Goal: Transaction & Acquisition: Purchase product/service

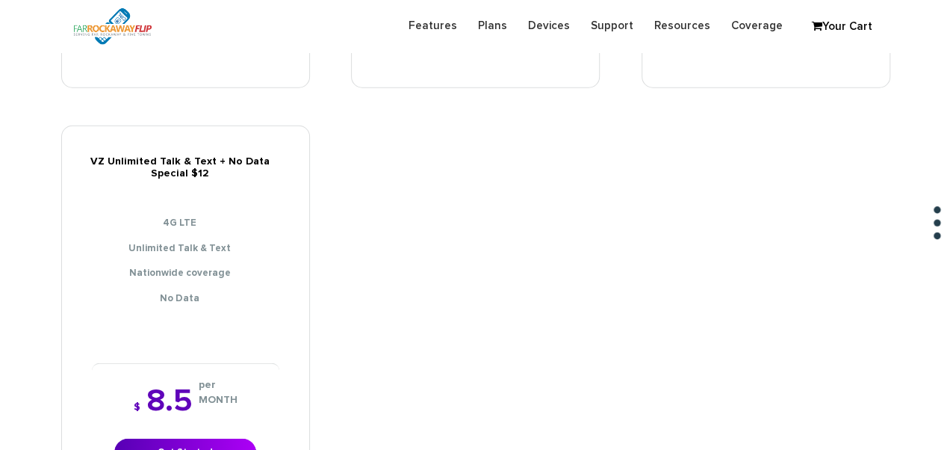
scroll to position [2241, 0]
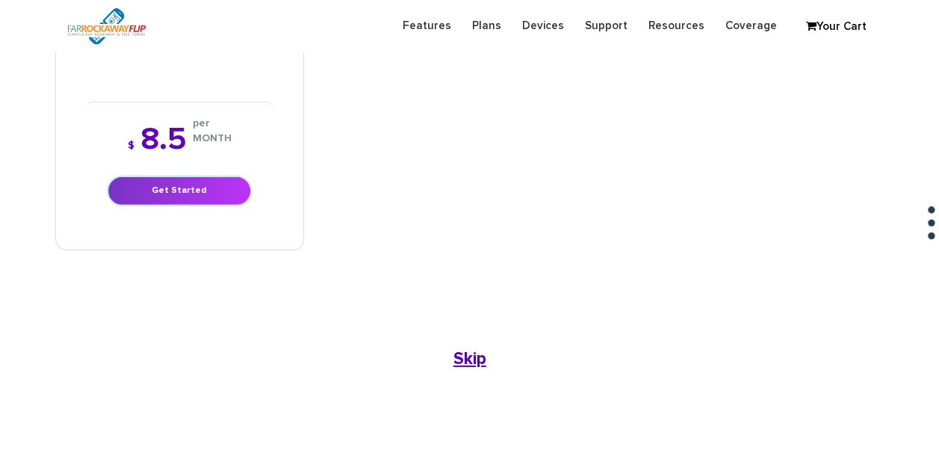
click at [221, 177] on link "Get Started" at bounding box center [179, 191] width 142 height 28
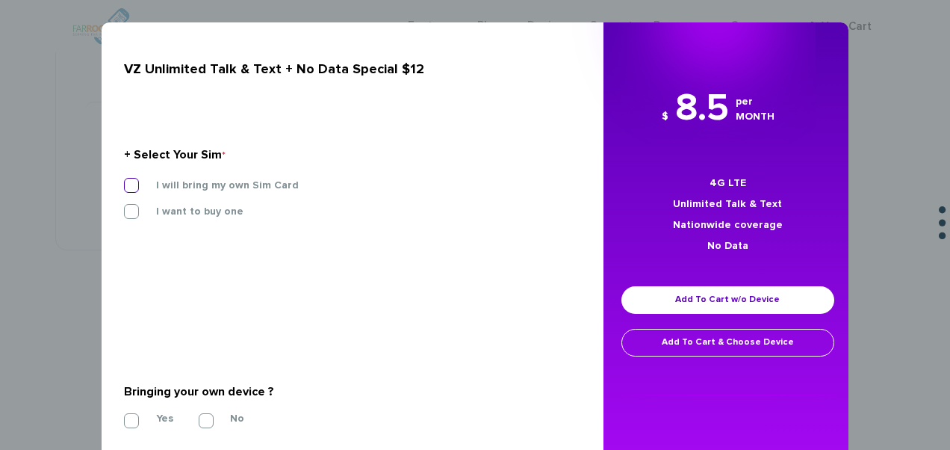
click at [246, 188] on label "I will bring my own Sim Card" at bounding box center [216, 185] width 165 height 13
click at [124, 181] on input "I will bring my own Sim Card" at bounding box center [124, 181] width 0 height 0
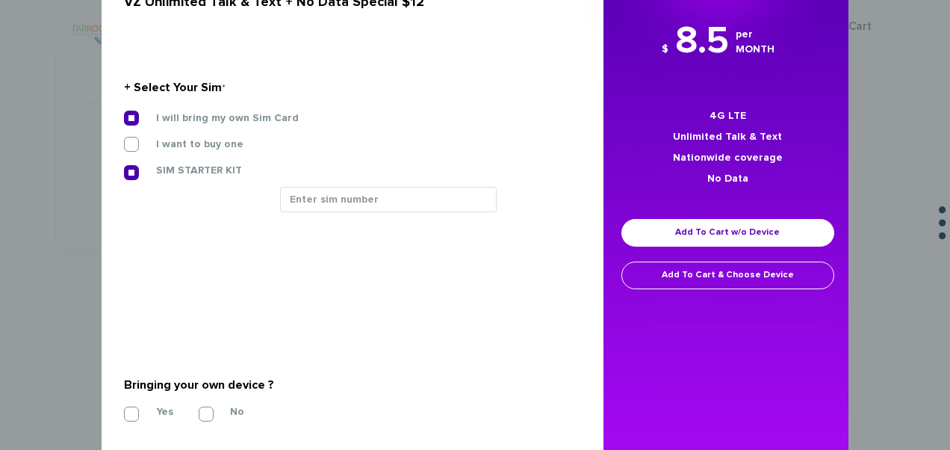
scroll to position [130, 0]
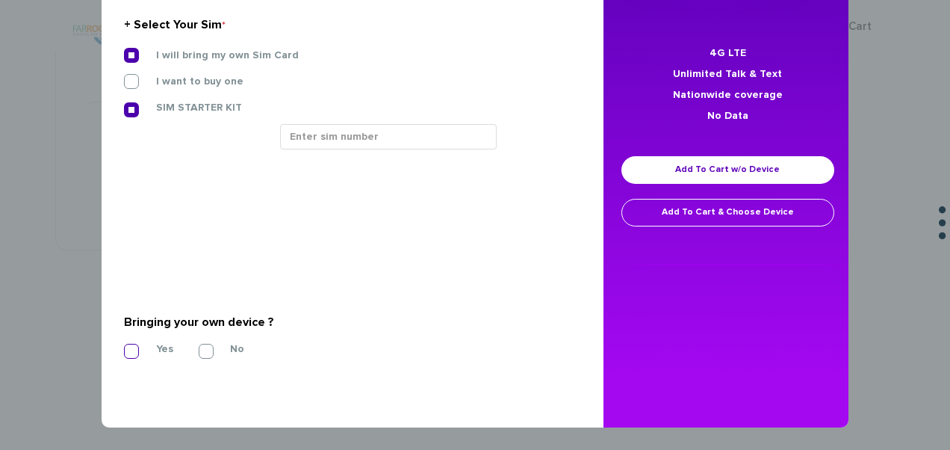
click at [146, 344] on label "Yes" at bounding box center [154, 348] width 40 height 13
click at [124, 347] on input "Yes" at bounding box center [124, 347] width 0 height 0
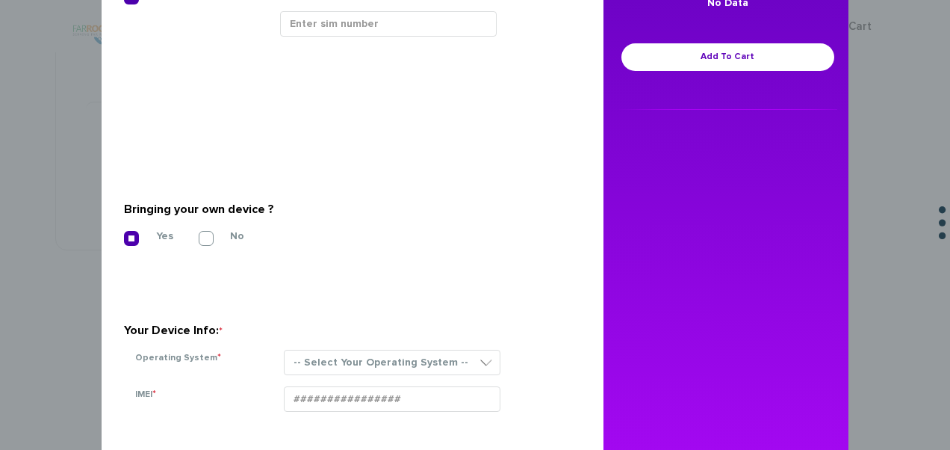
scroll to position [345, 0]
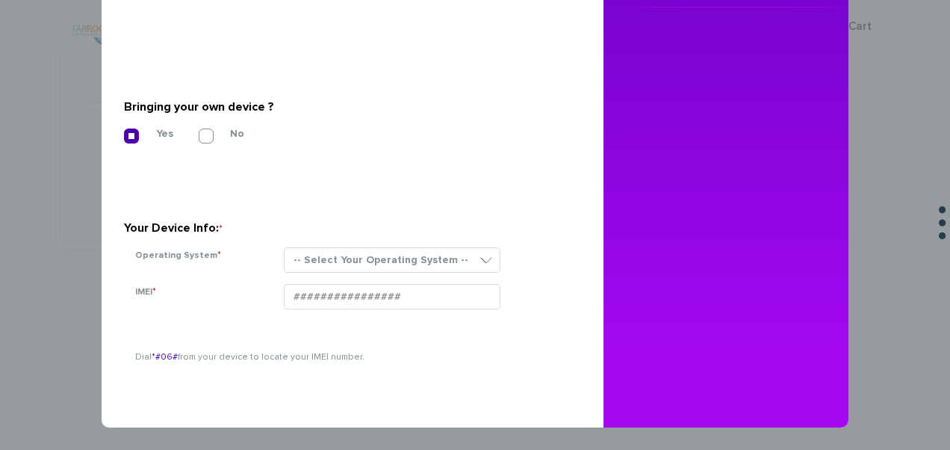
click at [310, 240] on section "Your Device Info: * Operating System * -- Select Your Operating System -- ANDRO…" at bounding box center [347, 232] width 446 height 106
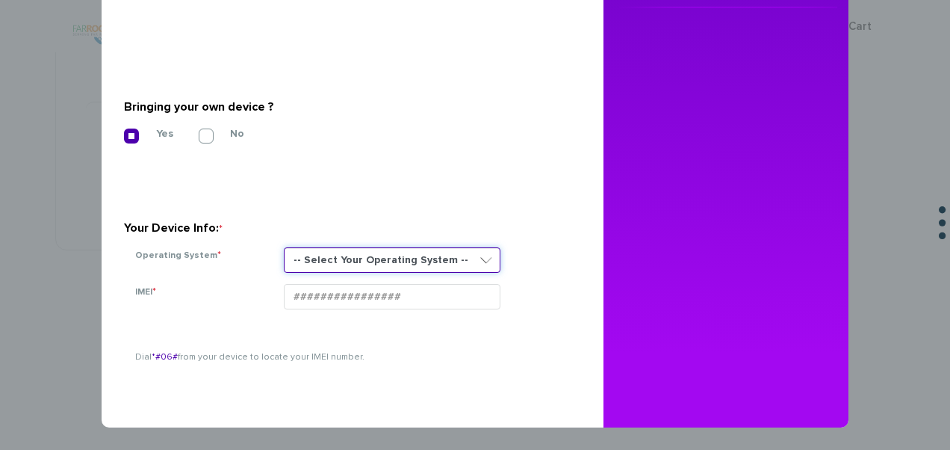
click at [315, 254] on select "-- Select Your Operating System -- ANDROID BLACKBERRY IOS NONE (BASIC PHONE) WI…" at bounding box center [392, 259] width 217 height 25
select select "NONE (BASIC PHONE)"
click at [284, 247] on select "-- Select Your Operating System -- ANDROID BLACKBERRY IOS NONE (BASIC PHONE) WI…" at bounding box center [392, 259] width 217 height 25
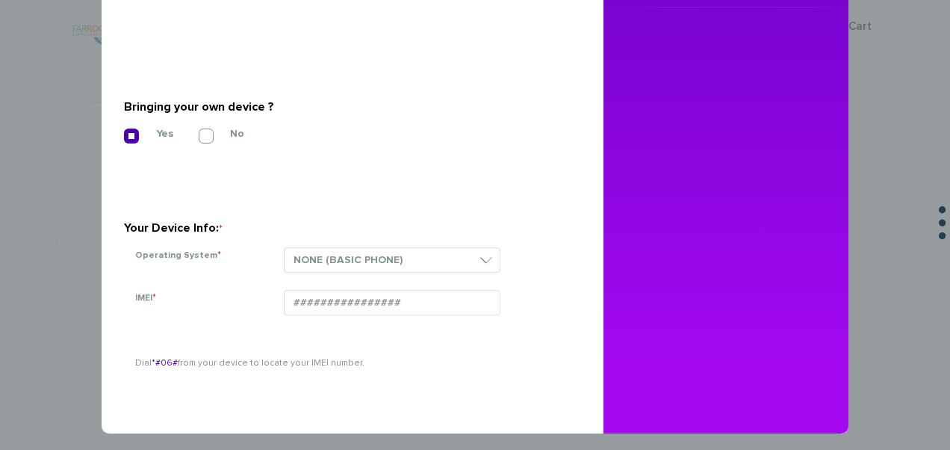
click at [273, 179] on section "Your Device Info: * Operating System * -- Select Your Operating System -- ANDRO…" at bounding box center [347, 232] width 446 height 106
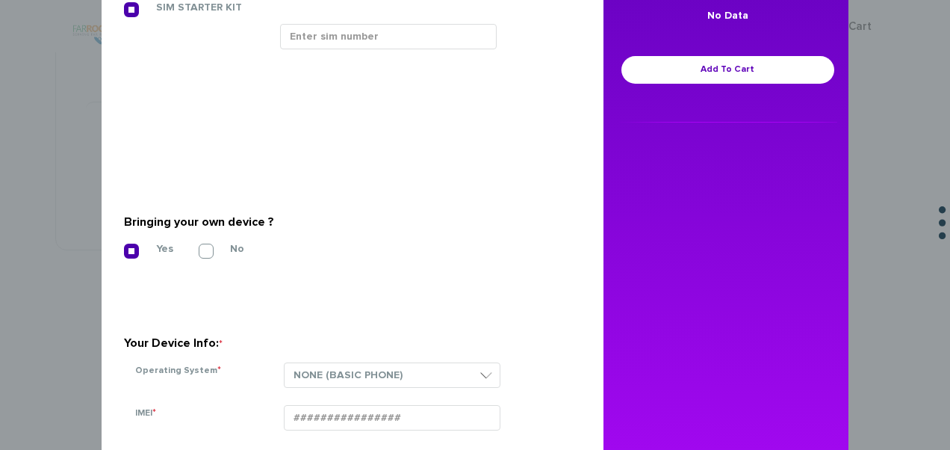
scroll to position [121, 0]
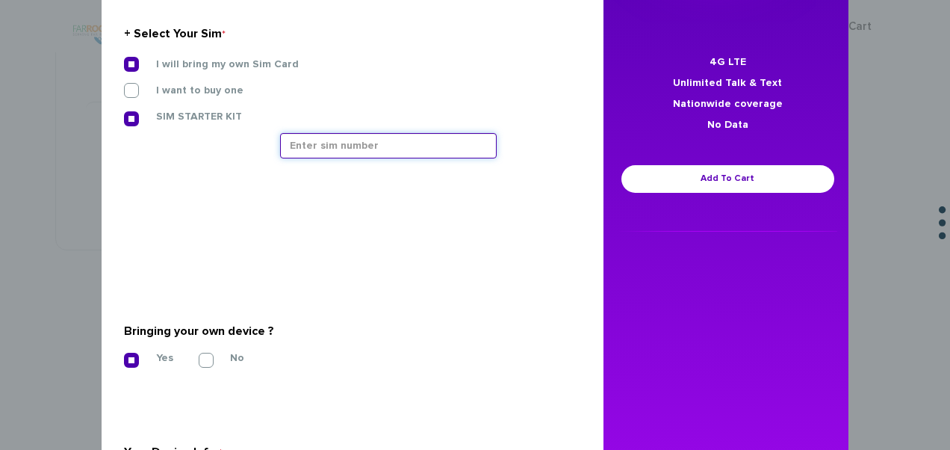
click at [389, 143] on input "text" at bounding box center [388, 145] width 217 height 25
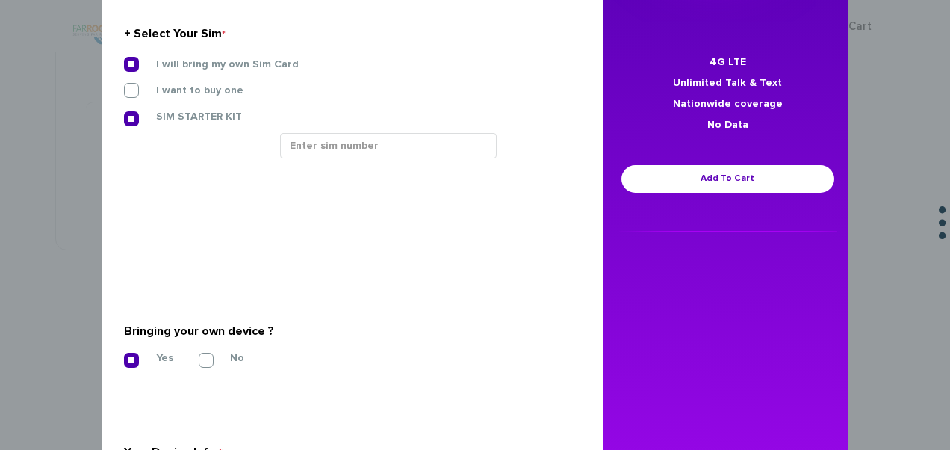
click at [266, 284] on section "Bringing your own device ? * Yes No" at bounding box center [347, 342] width 446 height 121
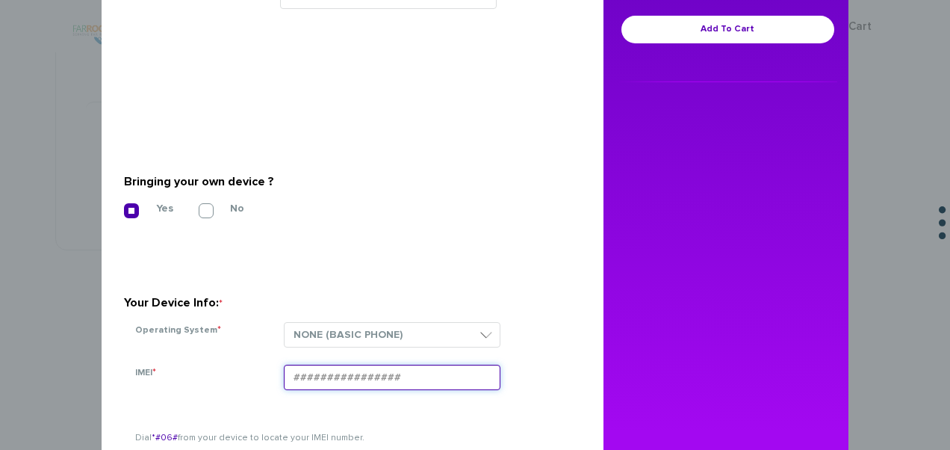
click at [346, 374] on input "IMEI *" at bounding box center [392, 377] width 217 height 25
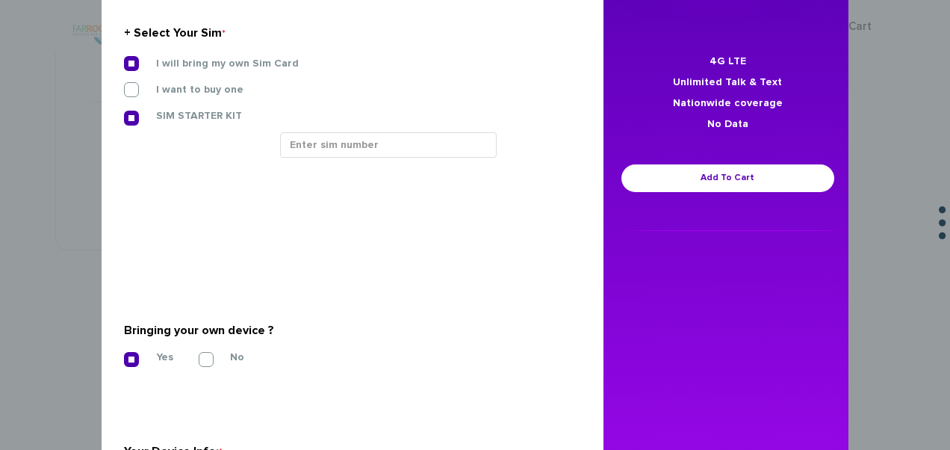
scroll to position [121, 0]
type input "016144009123819"
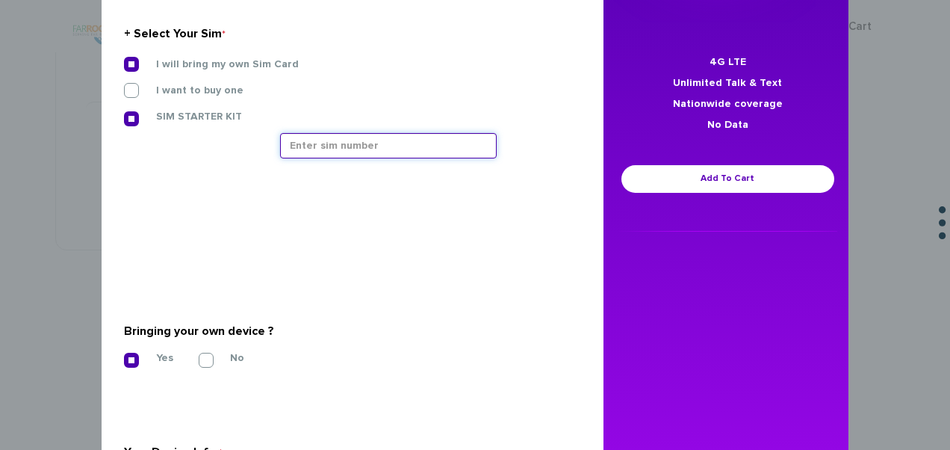
click at [371, 148] on input "text" at bounding box center [388, 145] width 217 height 25
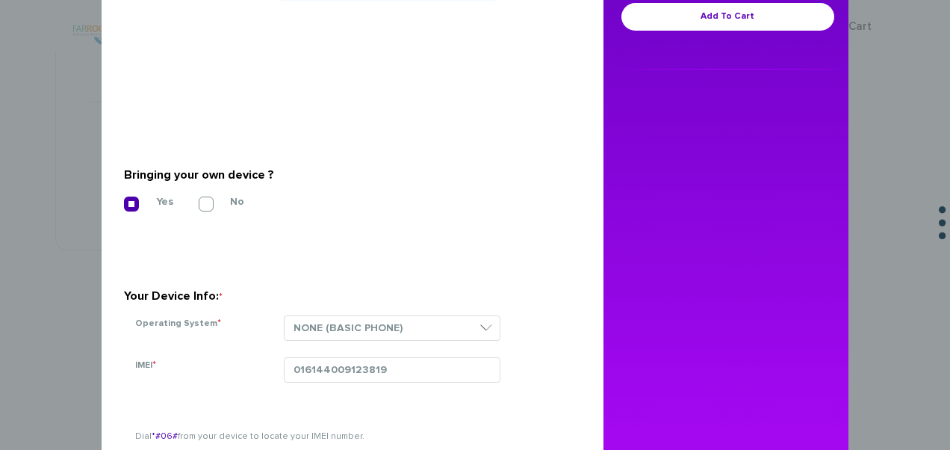
scroll to position [137, 0]
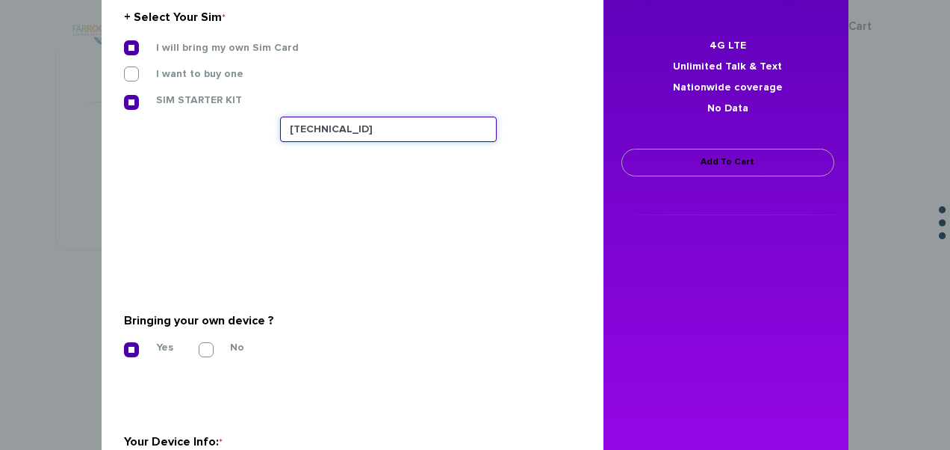
type input "89148000011835956242"
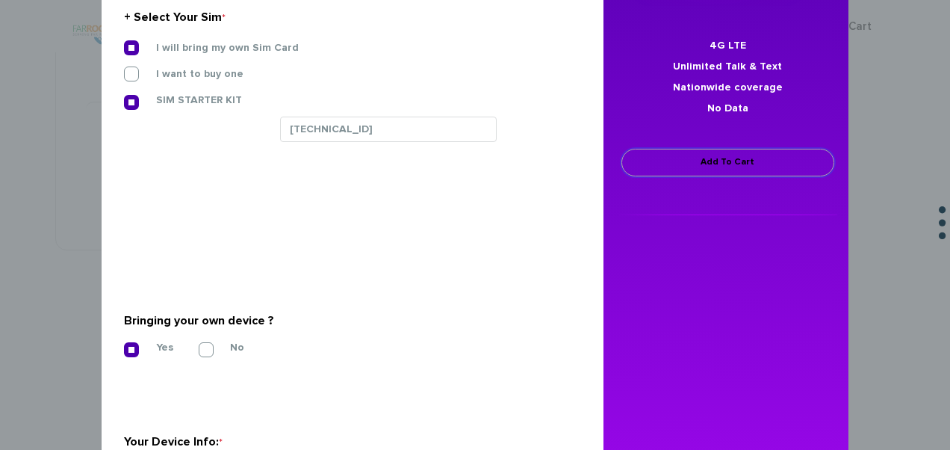
click at [677, 161] on link "Add To Cart" at bounding box center [728, 163] width 213 height 28
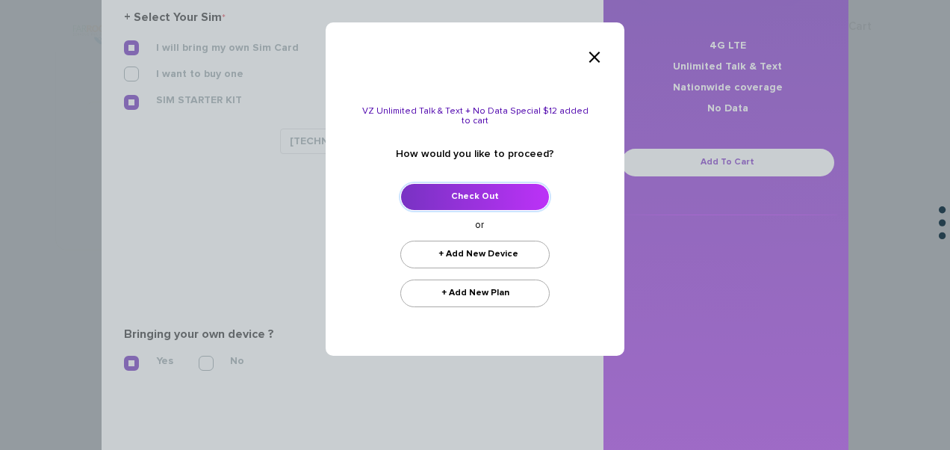
click at [522, 193] on link "Check Out" at bounding box center [474, 197] width 149 height 28
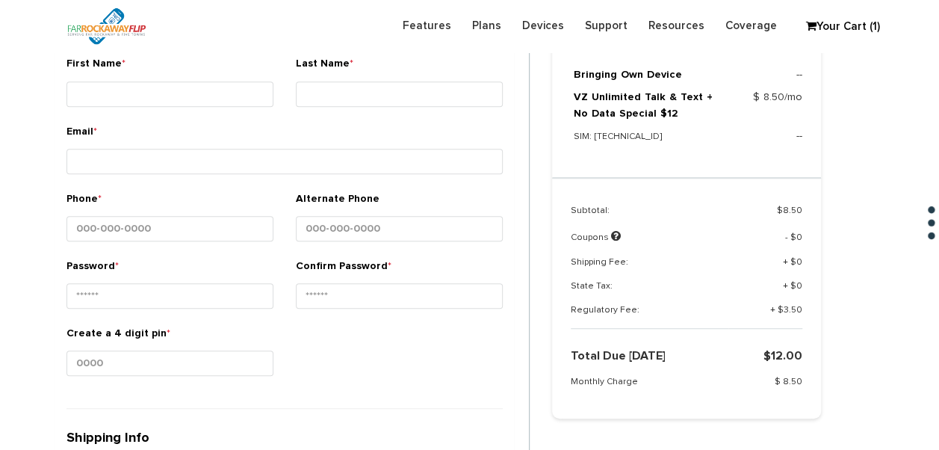
scroll to position [315, 0]
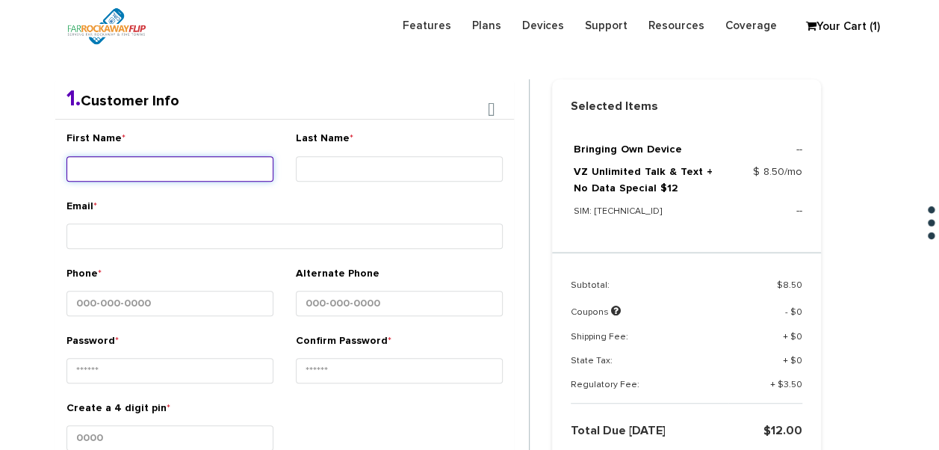
click at [174, 162] on input "First Name *" at bounding box center [169, 168] width 207 height 25
type input "[PERSON_NAME]"
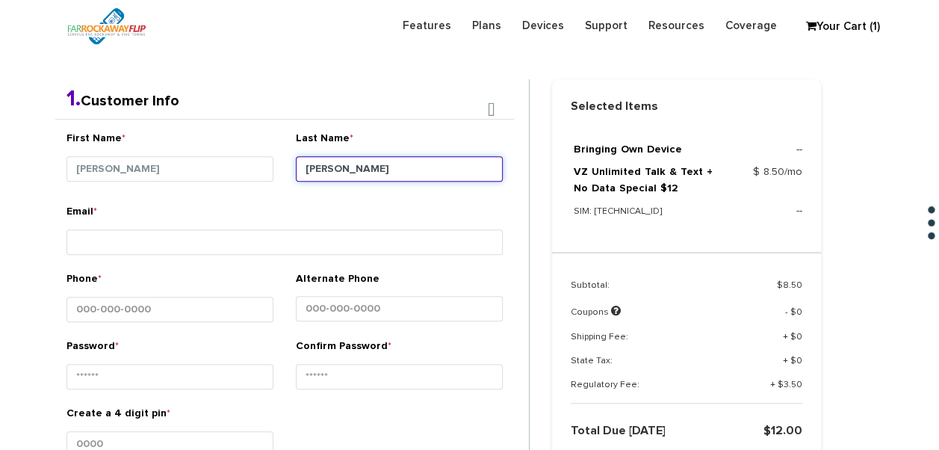
type input "[PERSON_NAME]"
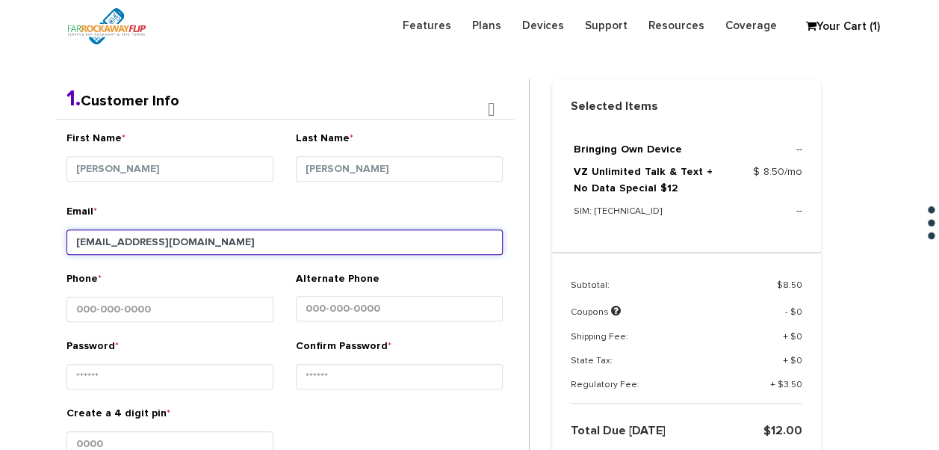
type input "asrebecca@yahoo.com"
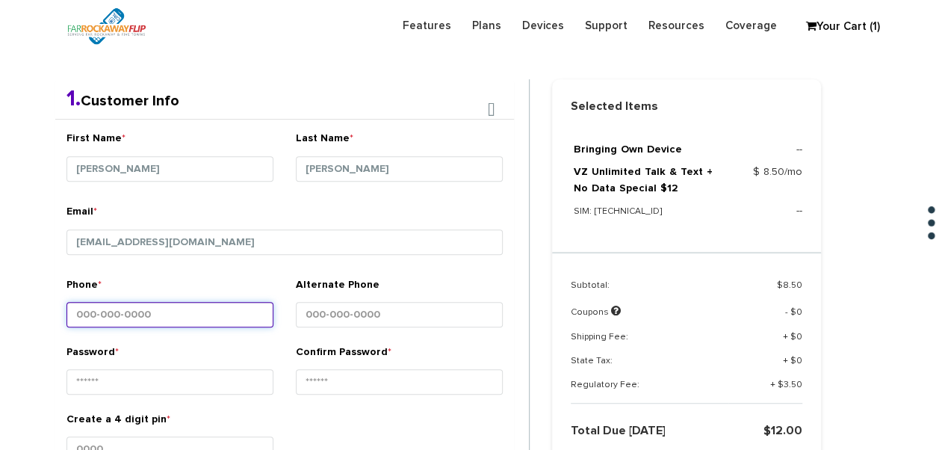
scroll to position [390, 0]
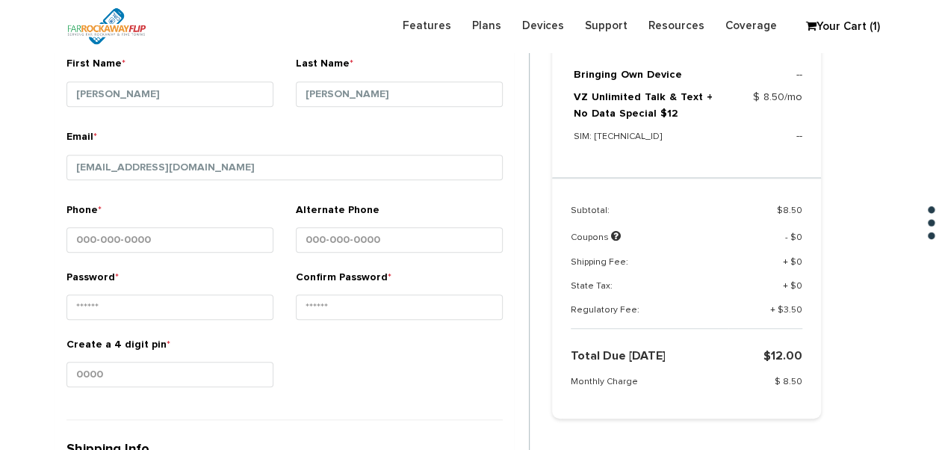
click at [192, 224] on div "Phone *" at bounding box center [169, 230] width 207 height 56
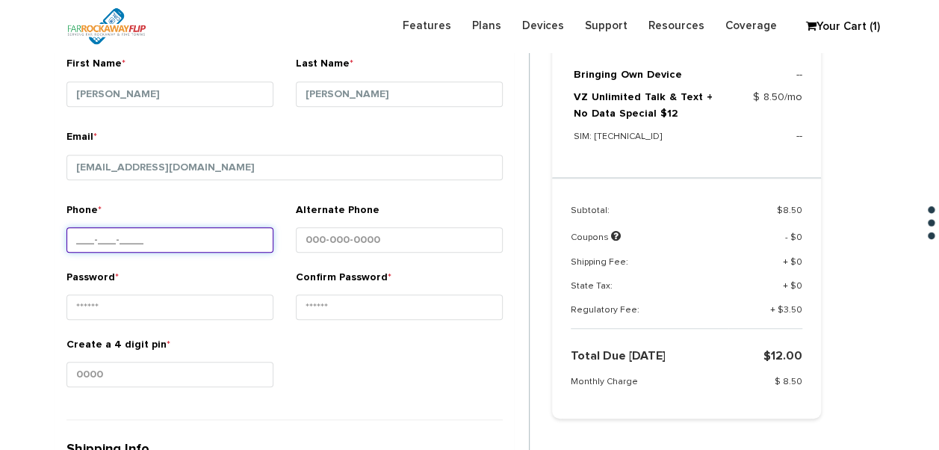
click at [193, 229] on input "Phone *" at bounding box center [169, 239] width 207 height 25
click at [166, 238] on input "Phone *" at bounding box center [169, 239] width 207 height 25
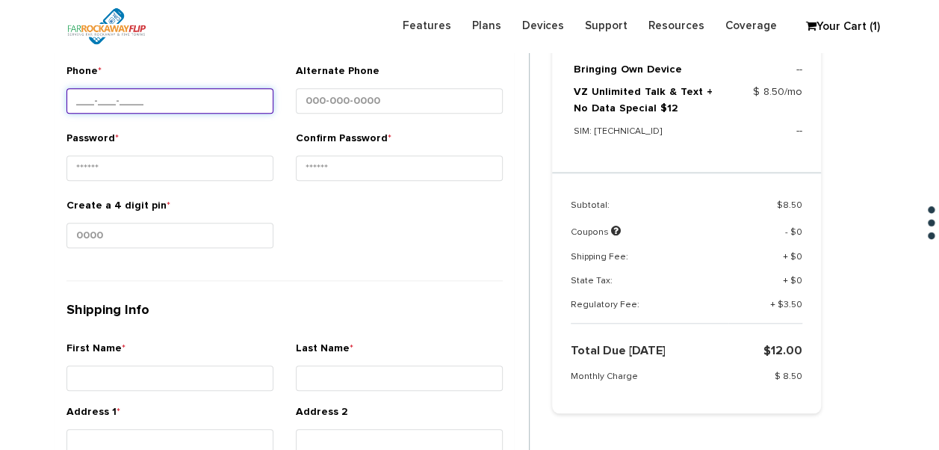
scroll to position [539, 0]
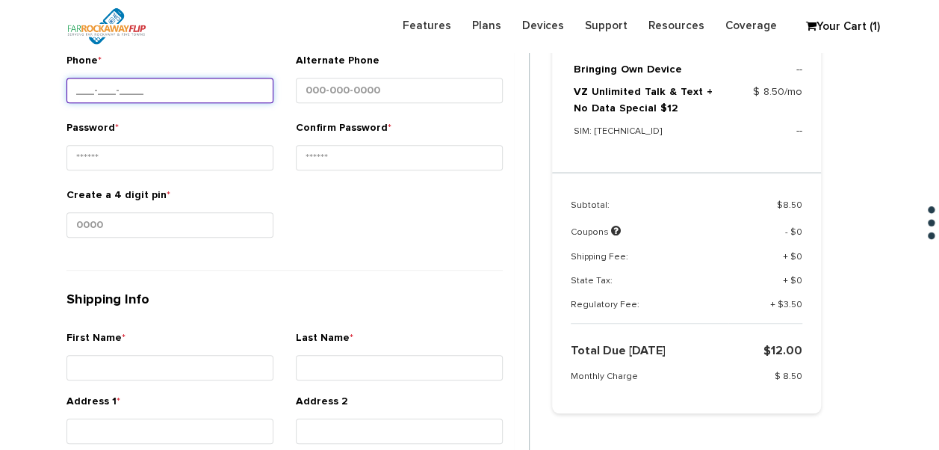
click at [133, 100] on input "Phone *" at bounding box center [169, 90] width 207 height 25
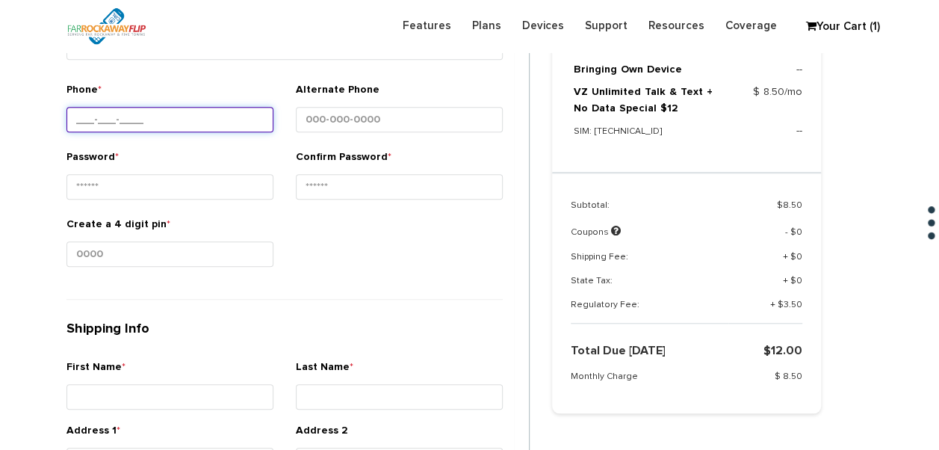
scroll to position [465, 0]
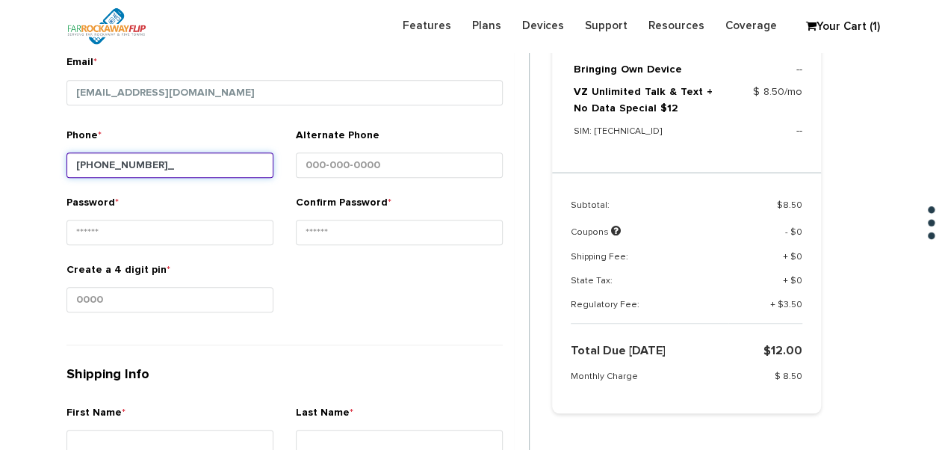
type input "347-306-1637"
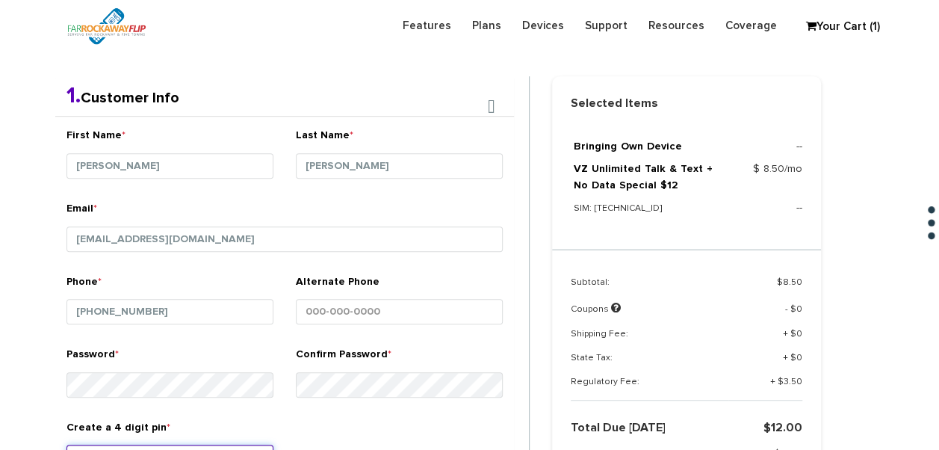
scroll to position [315, 0]
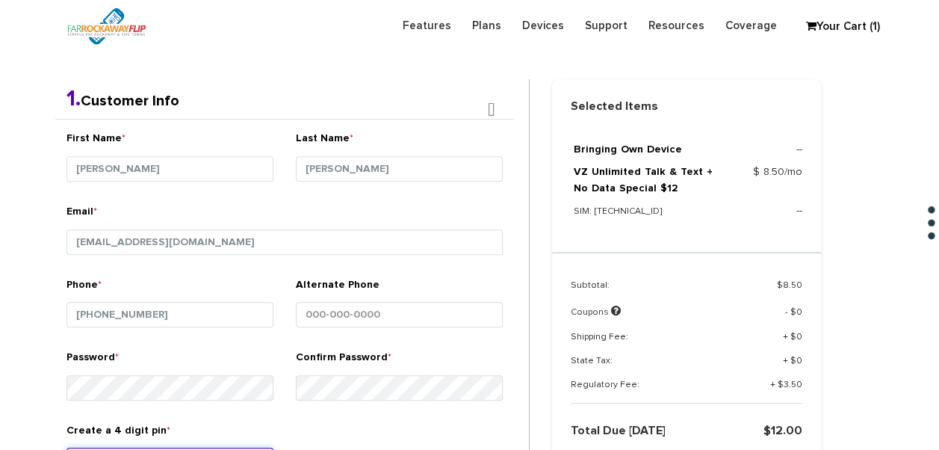
type input "1234"
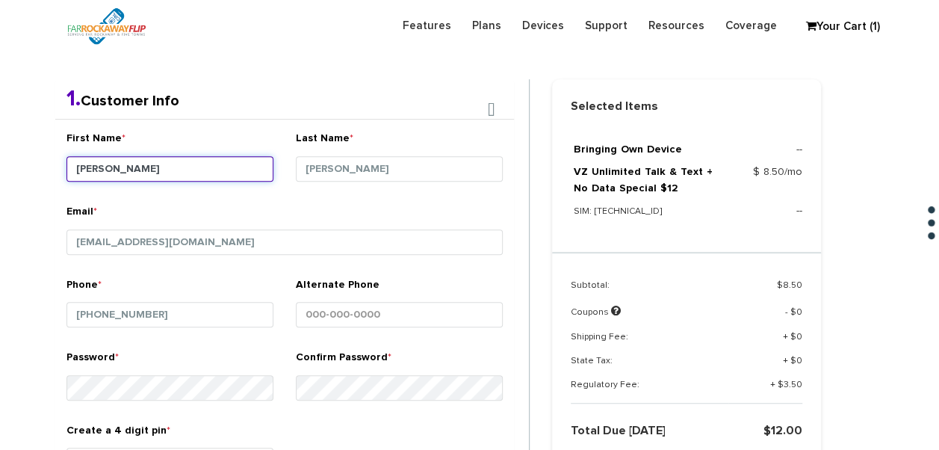
drag, startPoint x: 168, startPoint y: 170, endPoint x: 71, endPoint y: 163, distance: 97.4
click at [71, 163] on input "Andrea" at bounding box center [169, 168] width 207 height 25
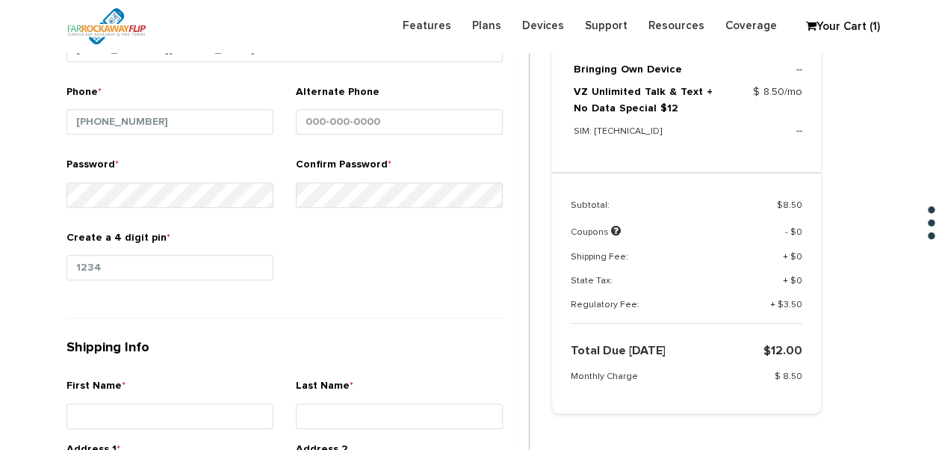
scroll to position [614, 0]
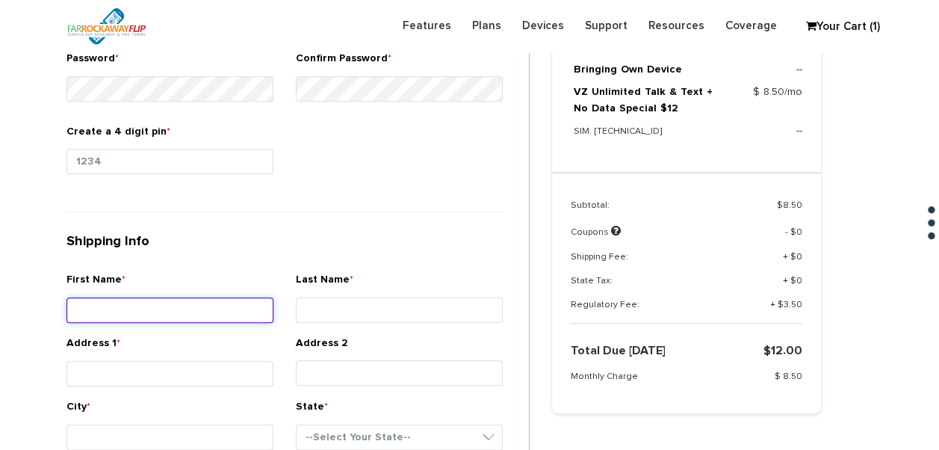
paste input "Andrea"
type input "Andrea"
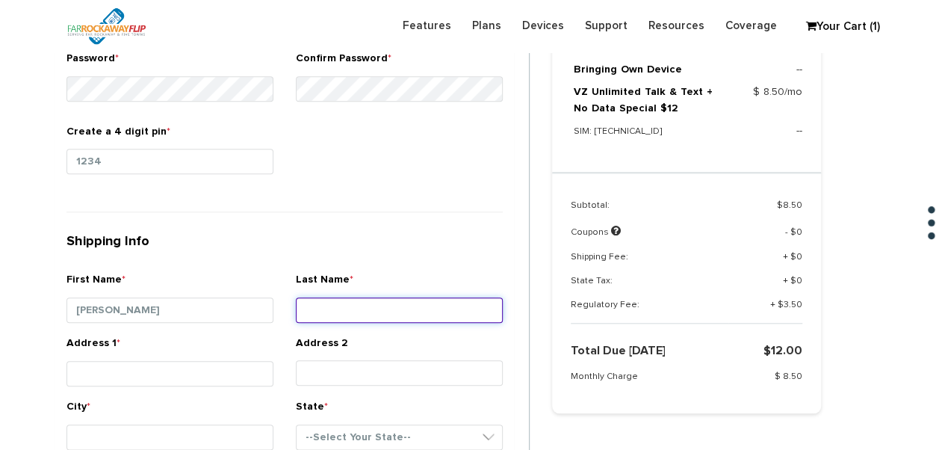
click at [399, 309] on input "Last Name *" at bounding box center [399, 309] width 207 height 25
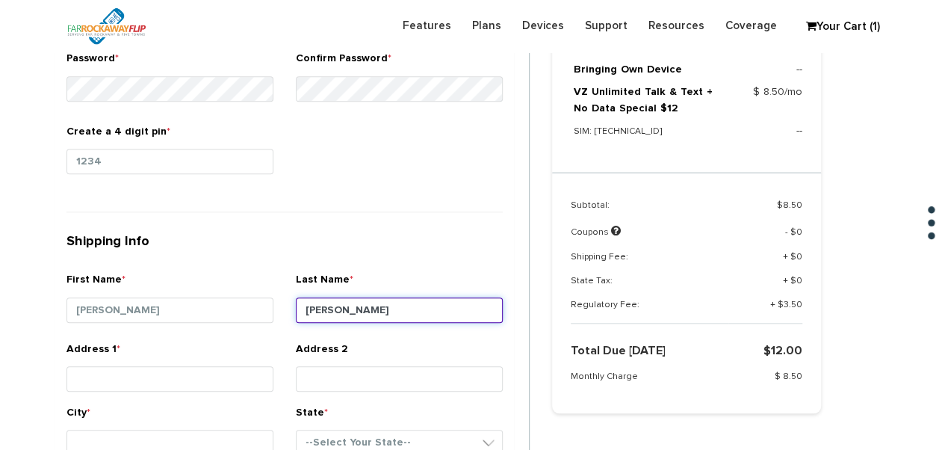
type input "Steiner"
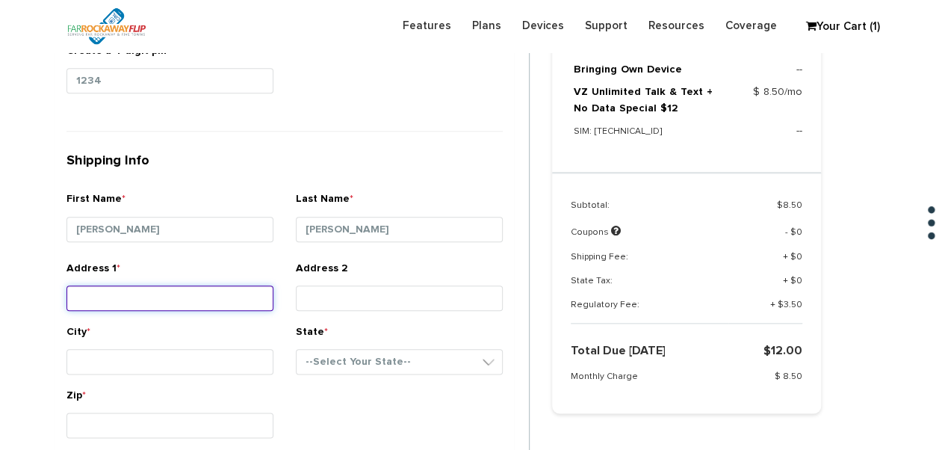
scroll to position [764, 0]
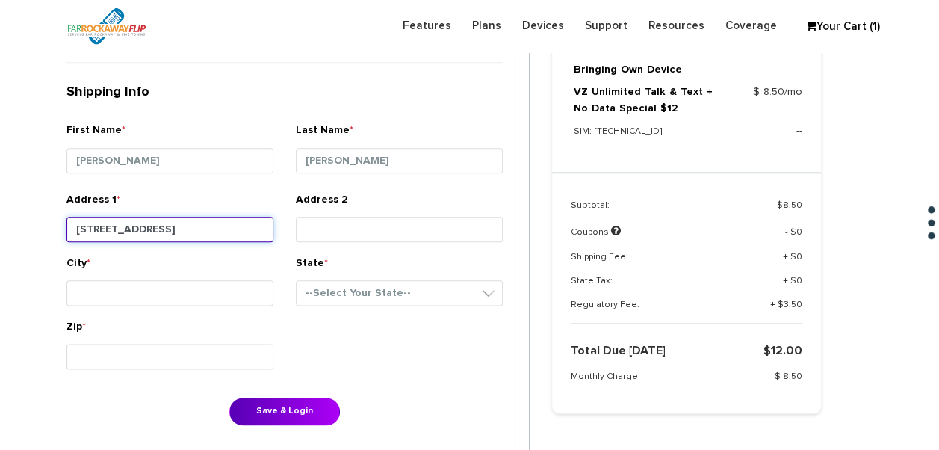
type input "711 cedarlawn avenue"
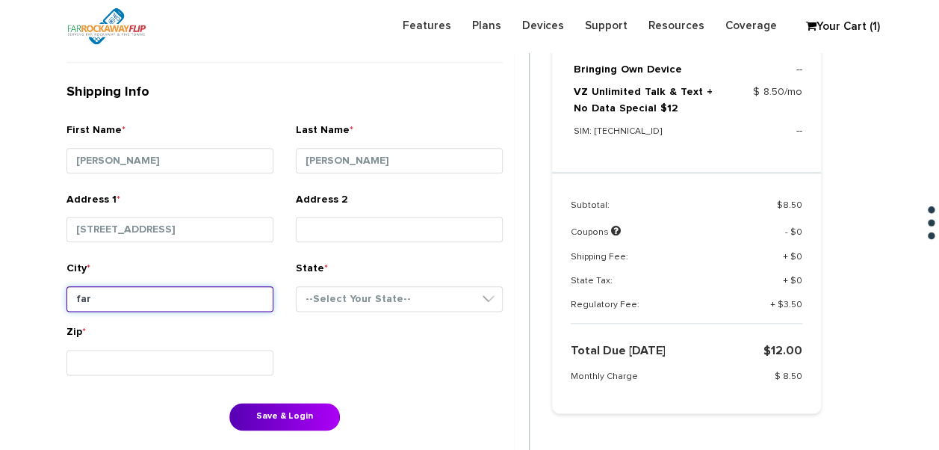
type input "Far Rockaway"
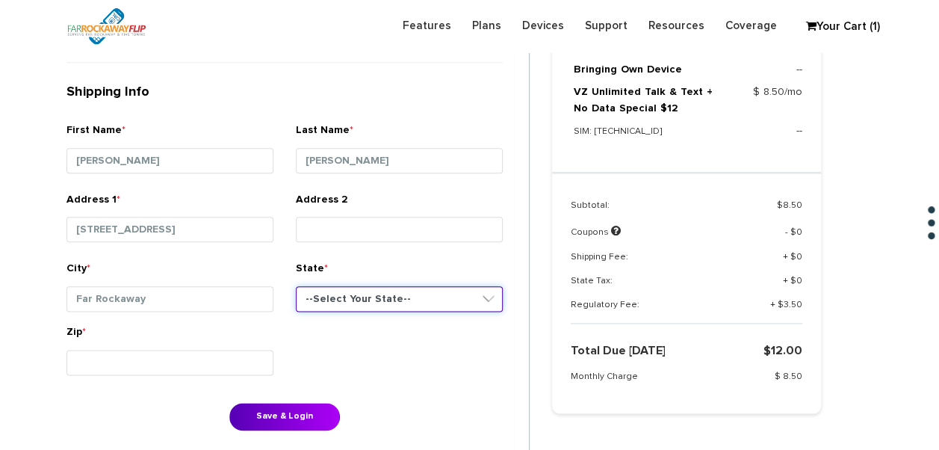
select select "NY"
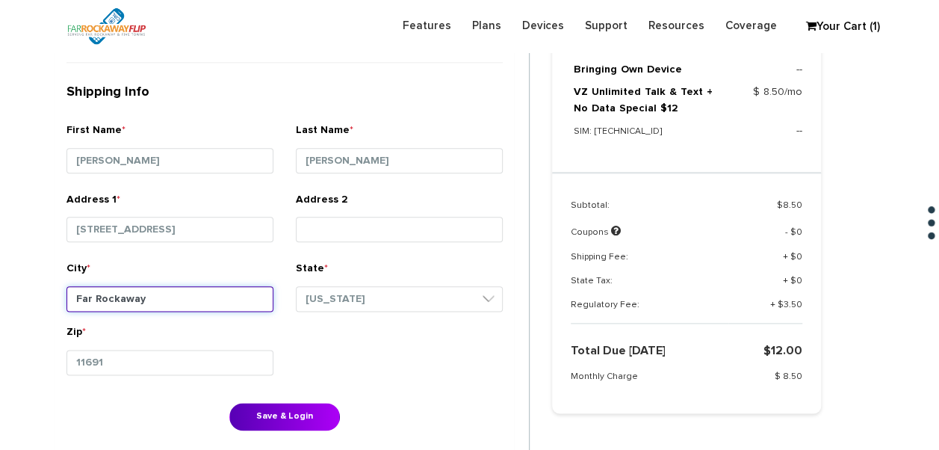
type input "11691"
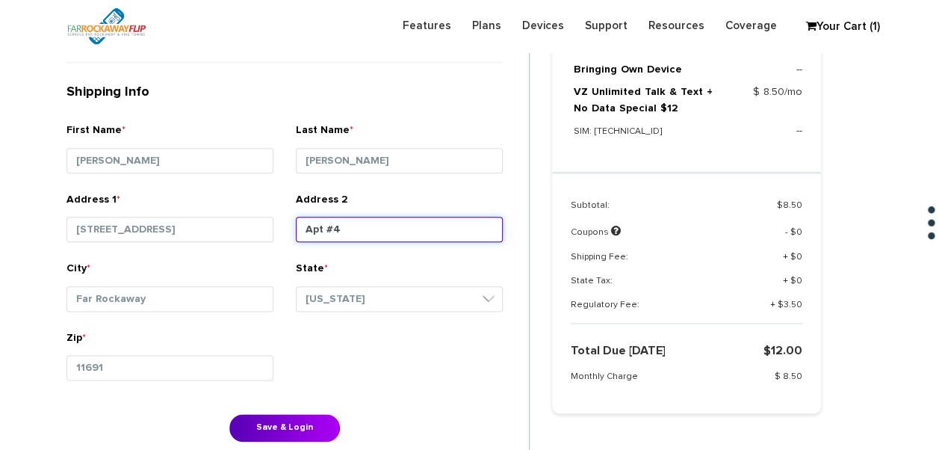
drag, startPoint x: 362, startPoint y: 218, endPoint x: 285, endPoint y: 224, distance: 77.9
click at [290, 224] on div "Address 2 Apt #4" at bounding box center [399, 224] width 229 height 64
type input "\"
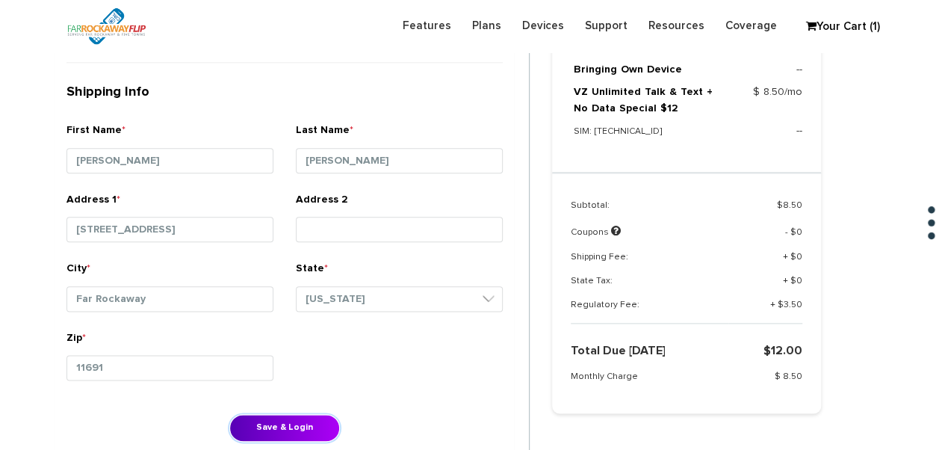
click at [282, 430] on button "Save & Login" at bounding box center [284, 428] width 111 height 28
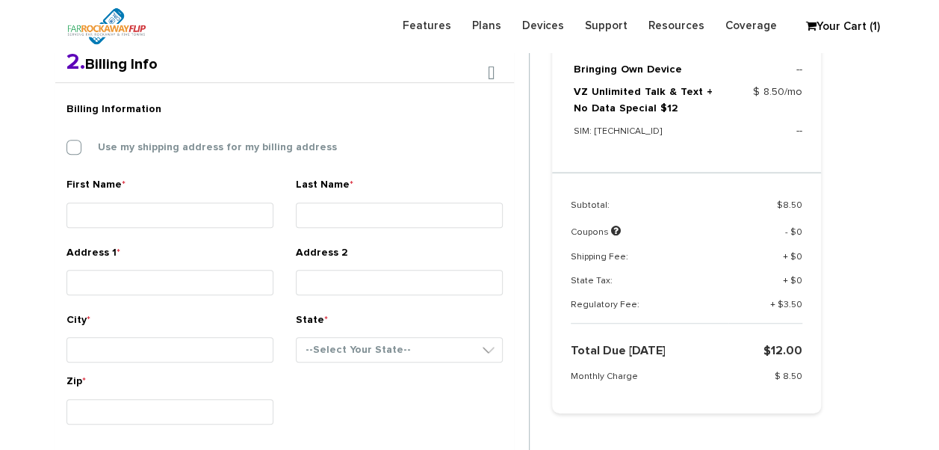
click at [146, 129] on div "Billing Information Use my shipping address for my billing address" at bounding box center [284, 135] width 459 height 83
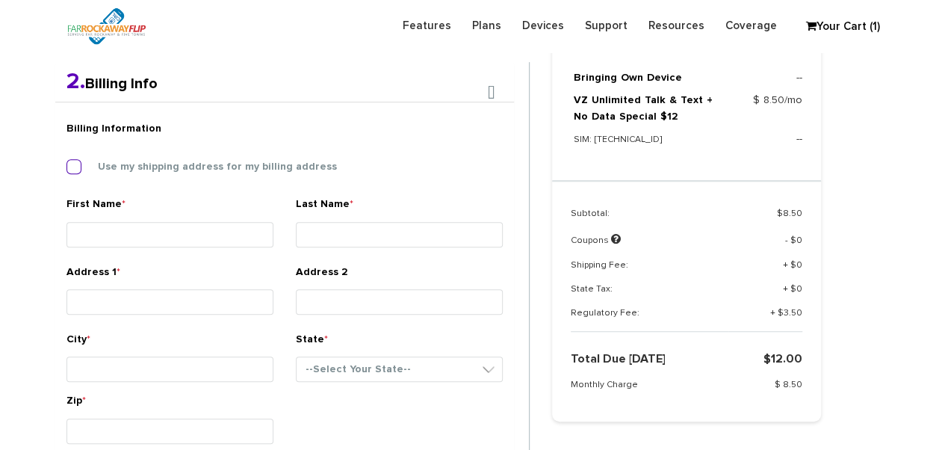
click at [154, 161] on label "Use my shipping address for my billing address" at bounding box center [205, 166] width 261 height 13
click at [66, 162] on input "Use my shipping address for my billing address" at bounding box center [66, 162] width 0 height 0
type input "Andrea"
type input "Steiner"
type input "711 cedarlawn avenue"
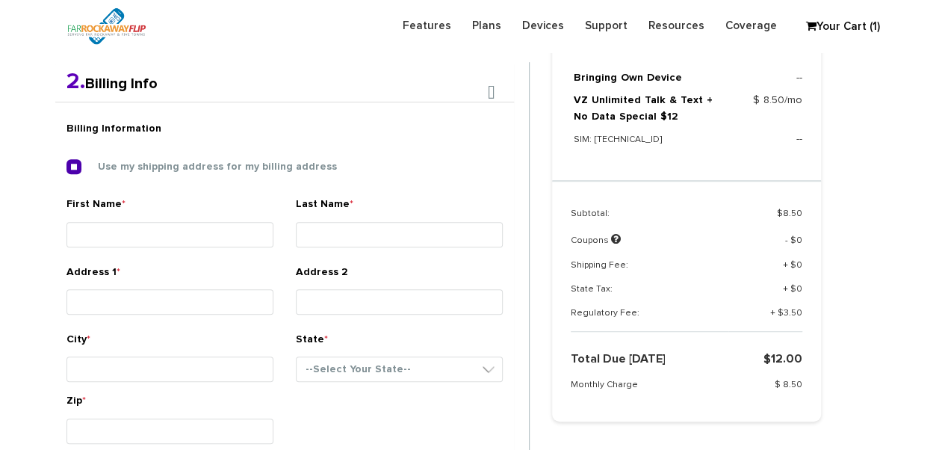
type input "Far Rockaway"
select select "NY"
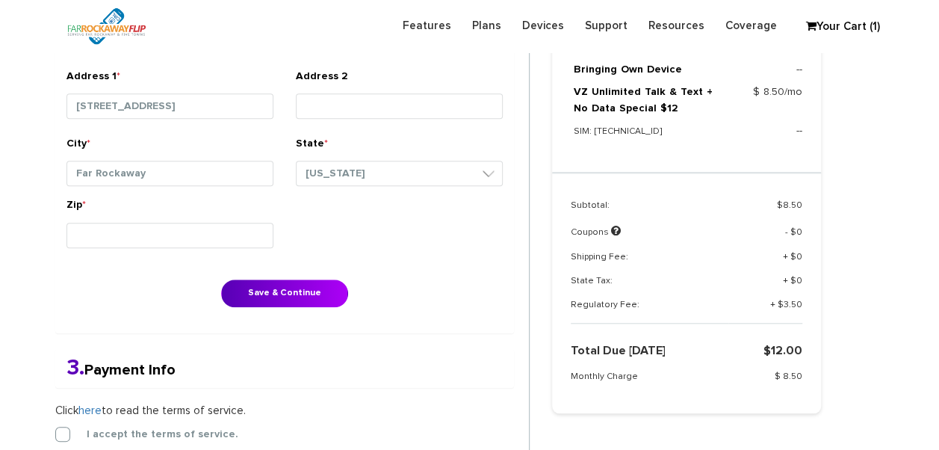
scroll to position [611, 0]
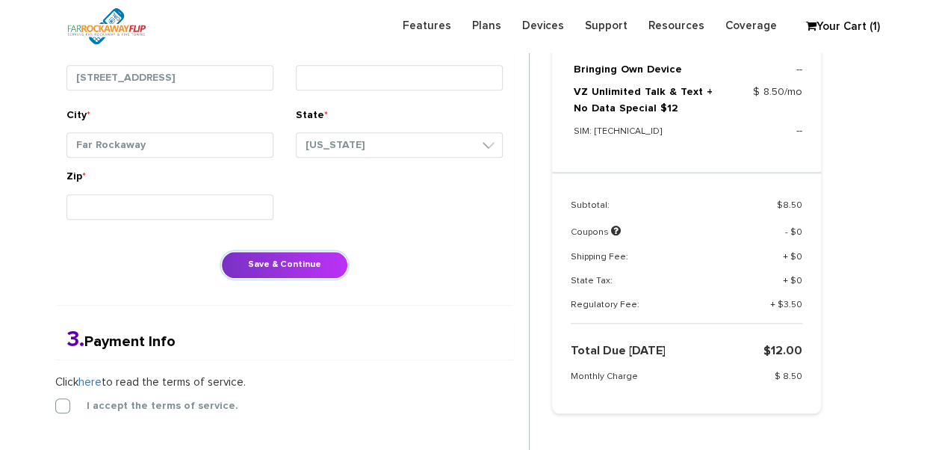
click at [273, 254] on button "Save & Continue" at bounding box center [284, 265] width 127 height 28
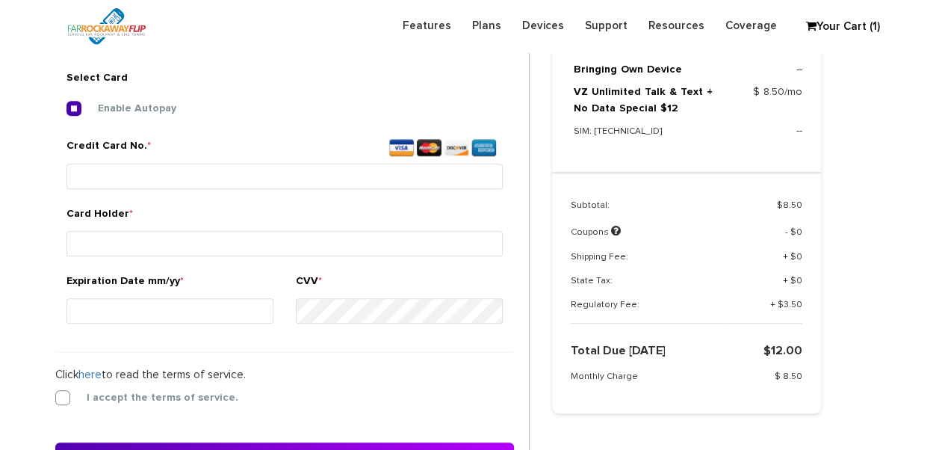
click at [64, 398] on label "I accept the terms of service." at bounding box center [151, 397] width 174 height 13
click at [55, 393] on input "I accept the terms of service." at bounding box center [55, 393] width 0 height 0
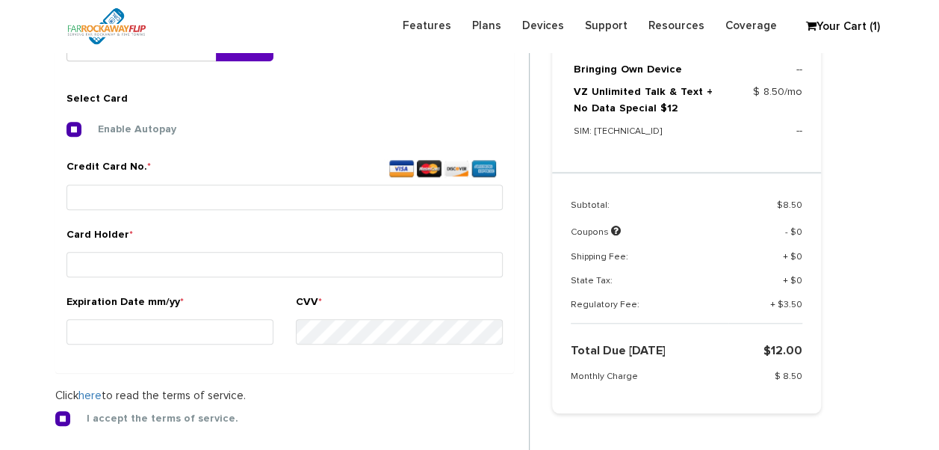
click at [191, 177] on label "Credit Card No. *" at bounding box center [284, 170] width 436 height 22
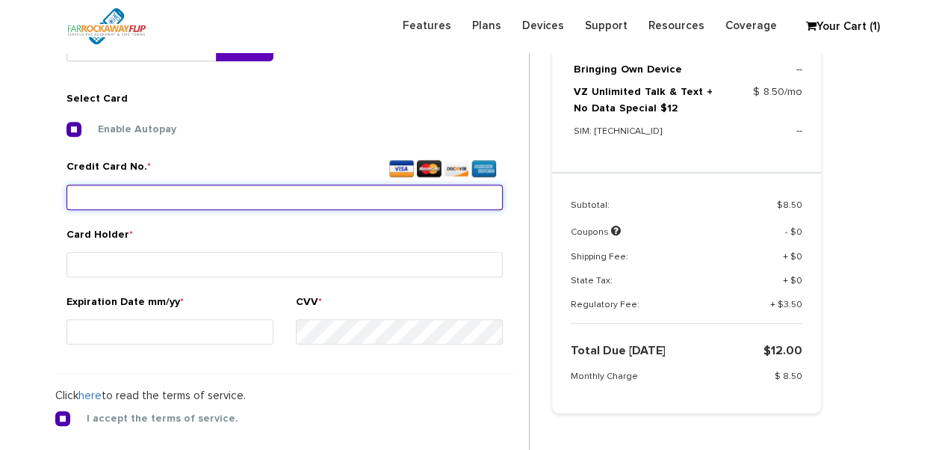
click at [191, 185] on input "Credit Card No. *" at bounding box center [284, 197] width 436 height 25
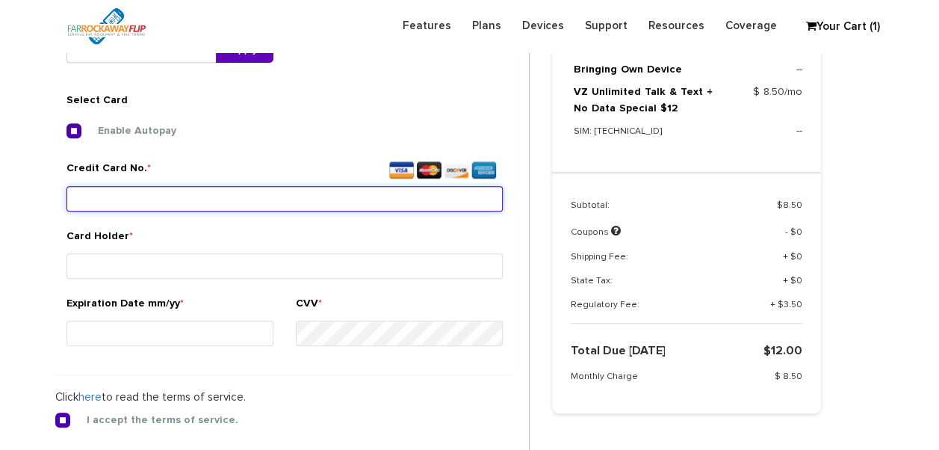
click at [196, 202] on input "Credit Card No. *" at bounding box center [284, 198] width 436 height 25
click at [306, 190] on input "Credit Card No. *" at bounding box center [284, 198] width 436 height 25
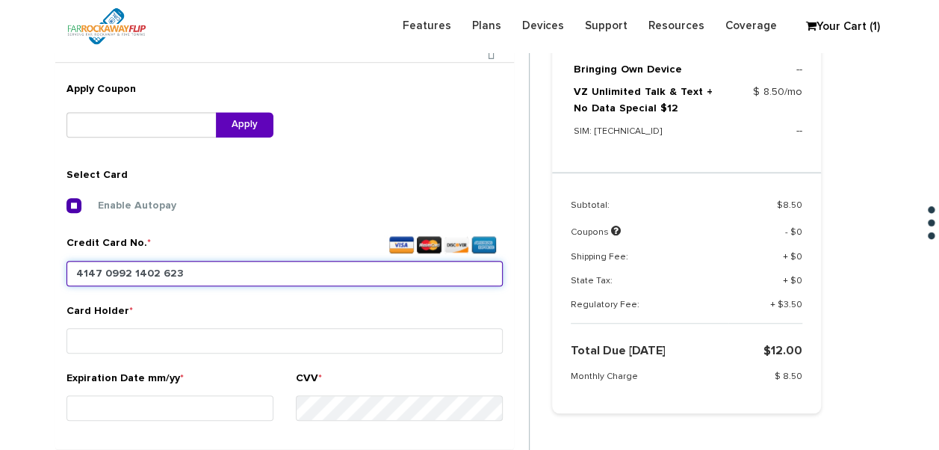
type input "4147 0992 1402 6237"
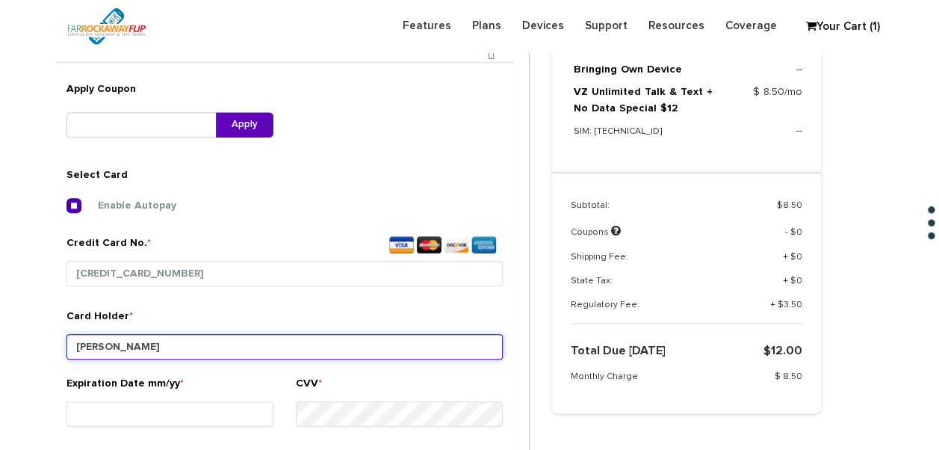
type input "steiner"
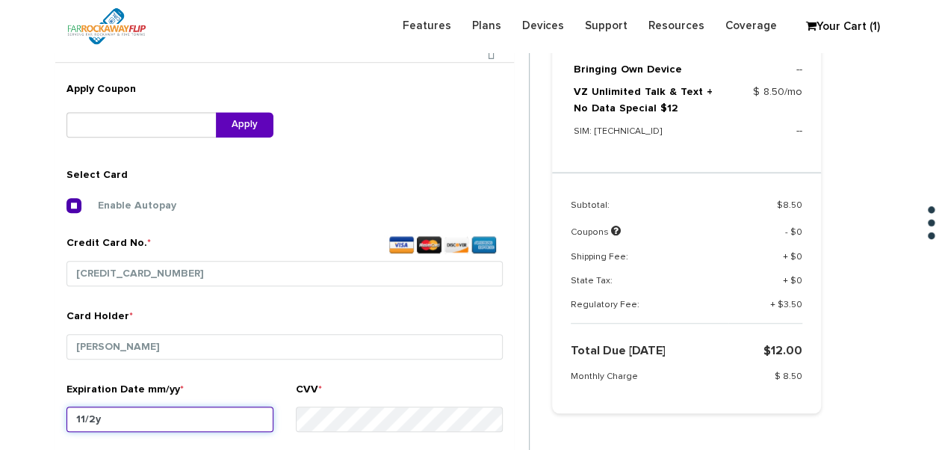
type input "11/26"
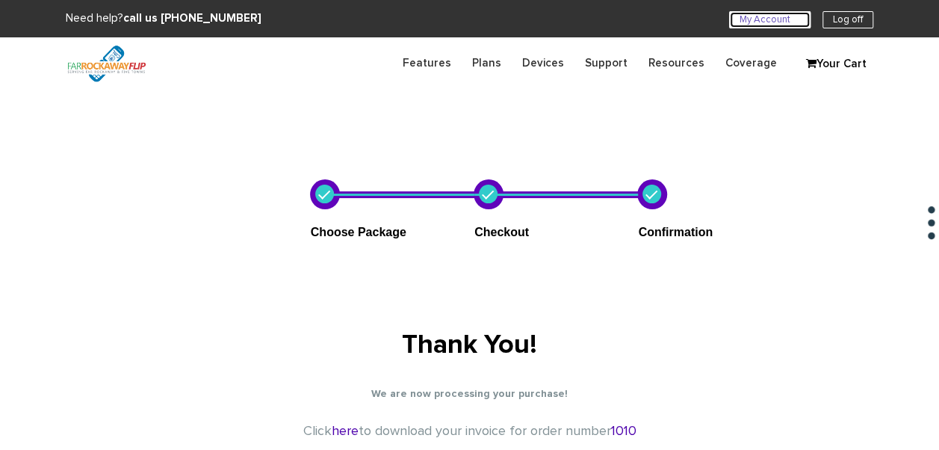
click at [764, 23] on link "My Account U" at bounding box center [769, 19] width 81 height 17
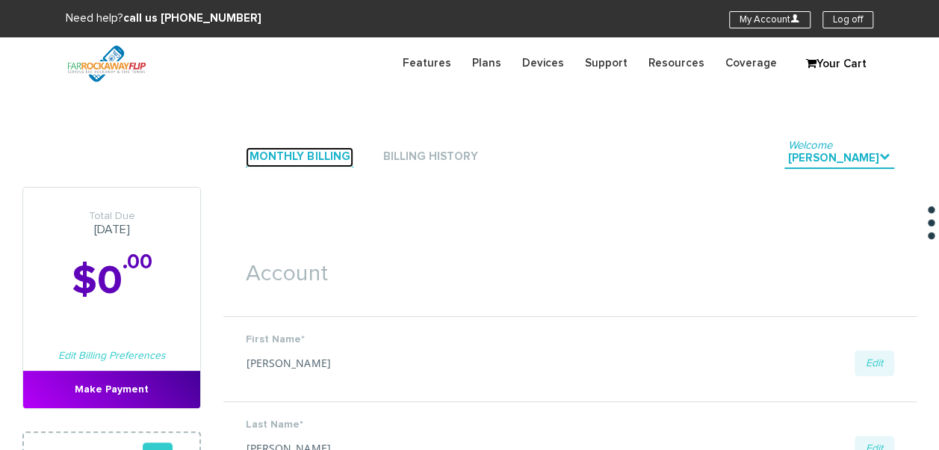
click at [327, 149] on link "Monthly Billing" at bounding box center [300, 157] width 108 height 20
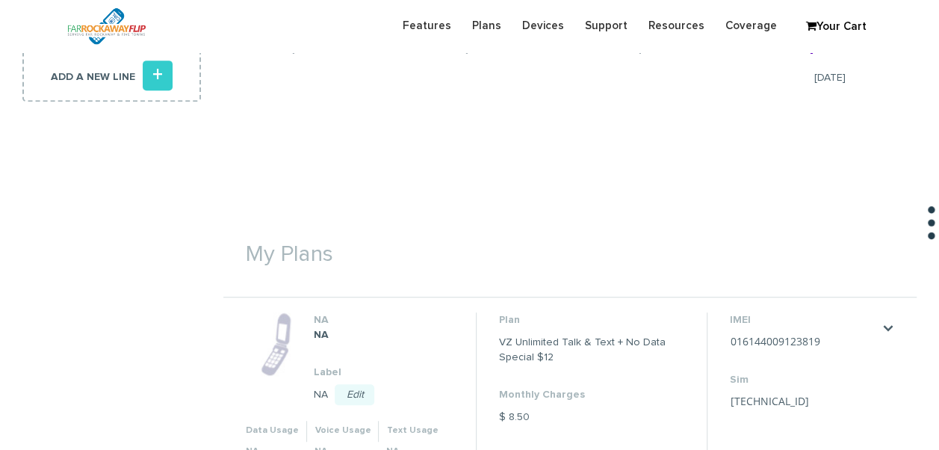
scroll to position [448, 0]
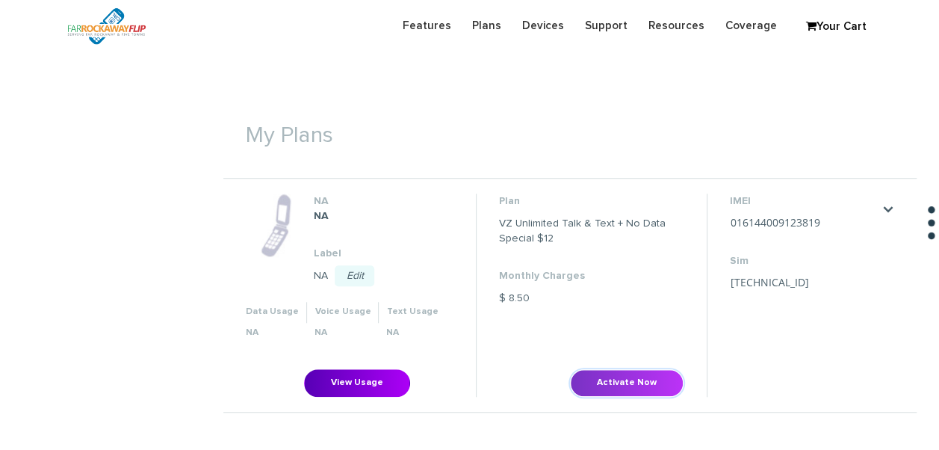
click at [637, 378] on button "Activate Now" at bounding box center [627, 383] width 114 height 28
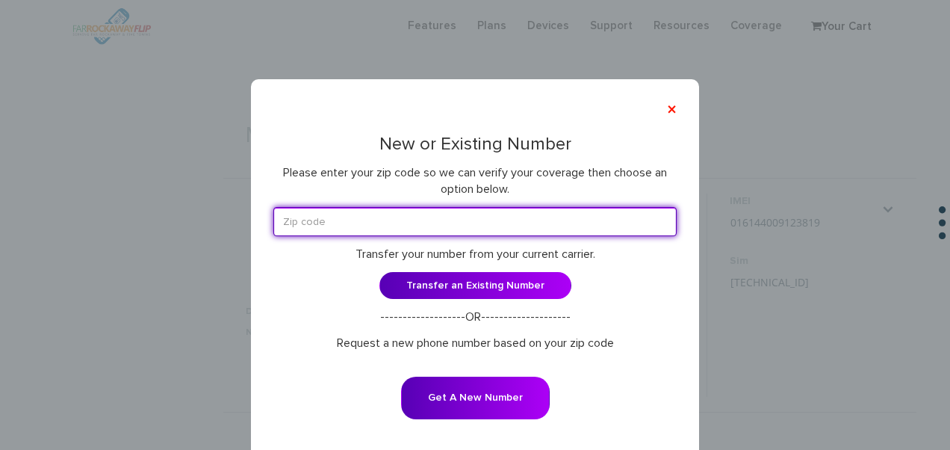
click at [399, 219] on input "text" at bounding box center [474, 221] width 403 height 29
type input "11516"
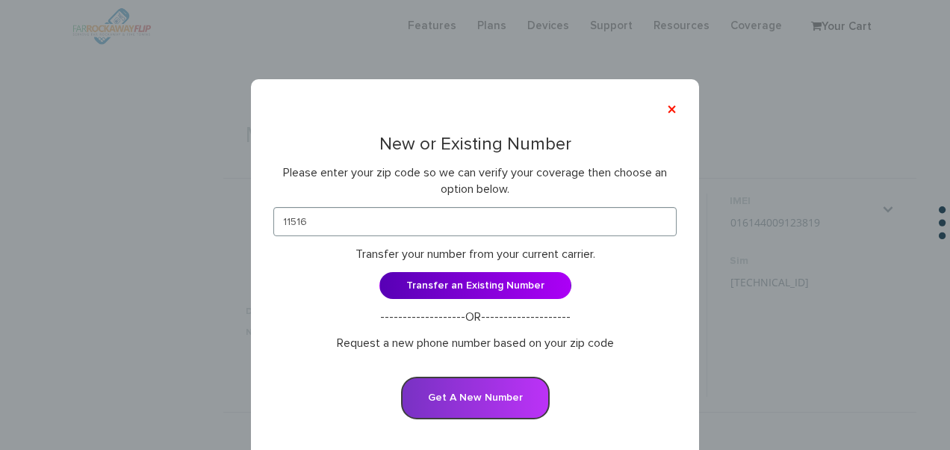
click at [481, 409] on button "Get A New Number" at bounding box center [475, 398] width 149 height 43
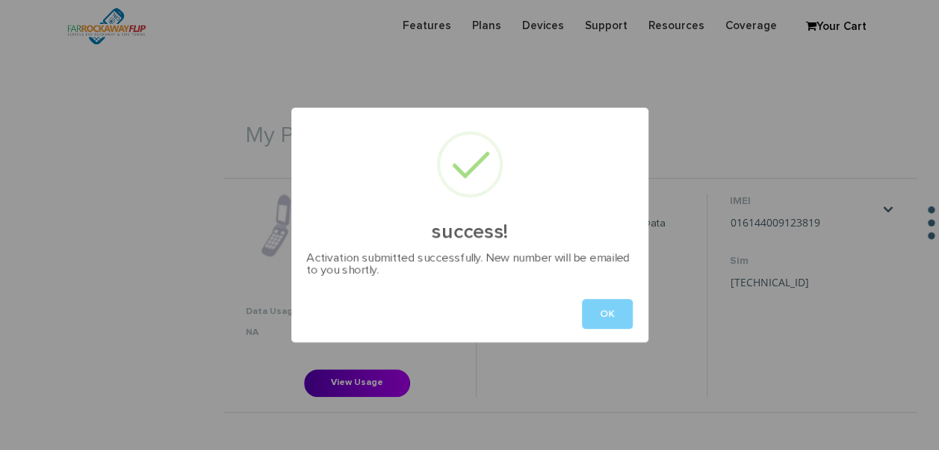
click at [613, 312] on button "OK" at bounding box center [607, 314] width 51 height 30
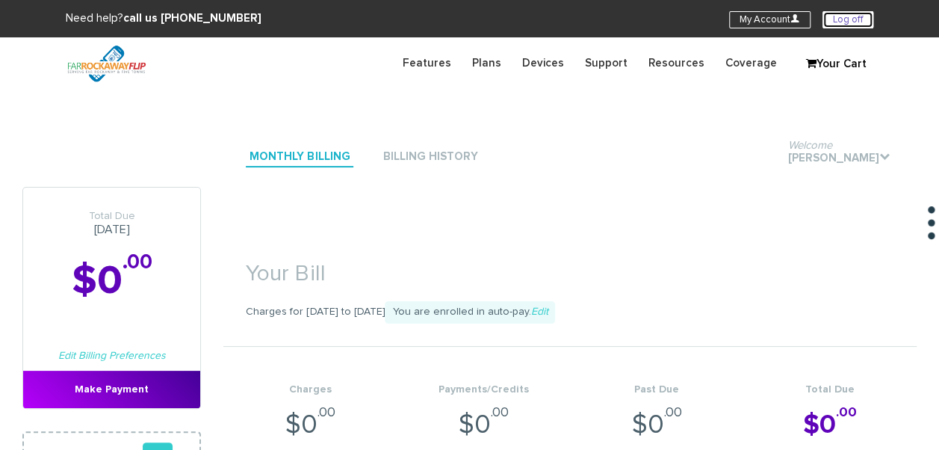
click at [835, 25] on link "Log off" at bounding box center [848, 19] width 51 height 17
